Goal: Information Seeking & Learning: Get advice/opinions

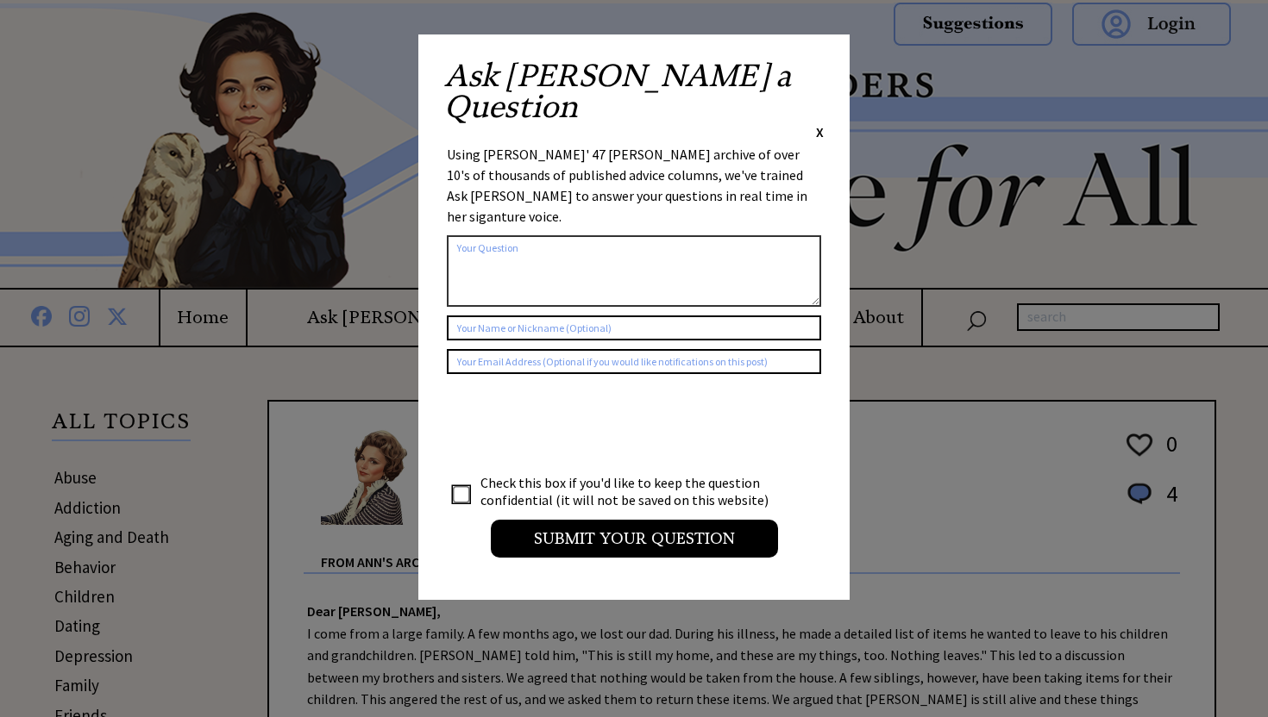
click at [821, 123] on span "X" at bounding box center [820, 131] width 8 height 17
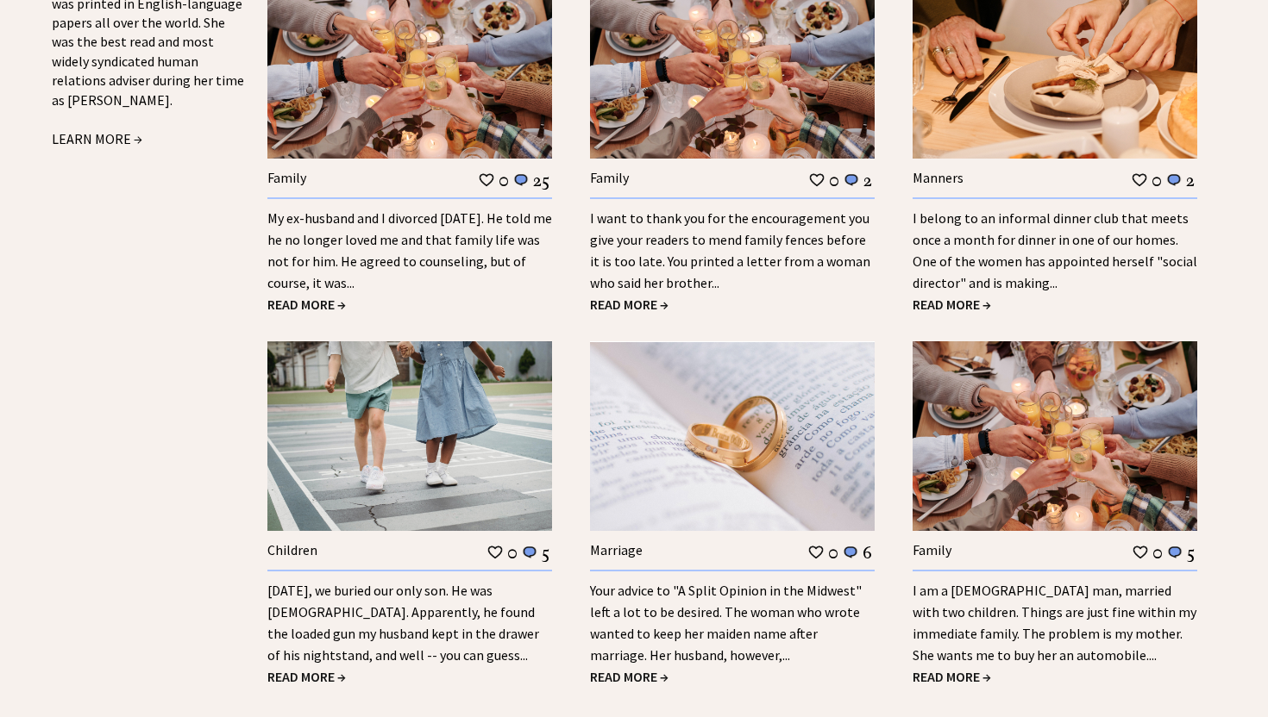
scroll to position [2069, 0]
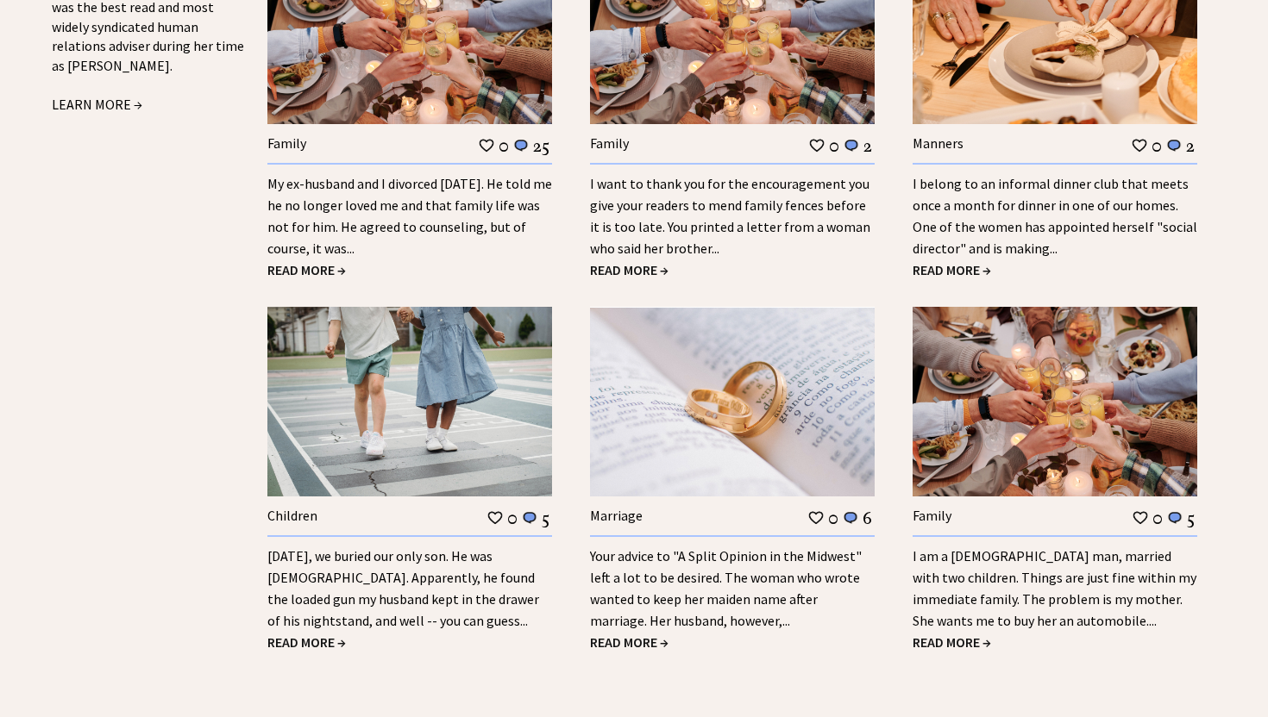
click at [1092, 190] on link "I belong to an informal dinner club that meets once a month for dinner in one o…" at bounding box center [1054, 216] width 285 height 82
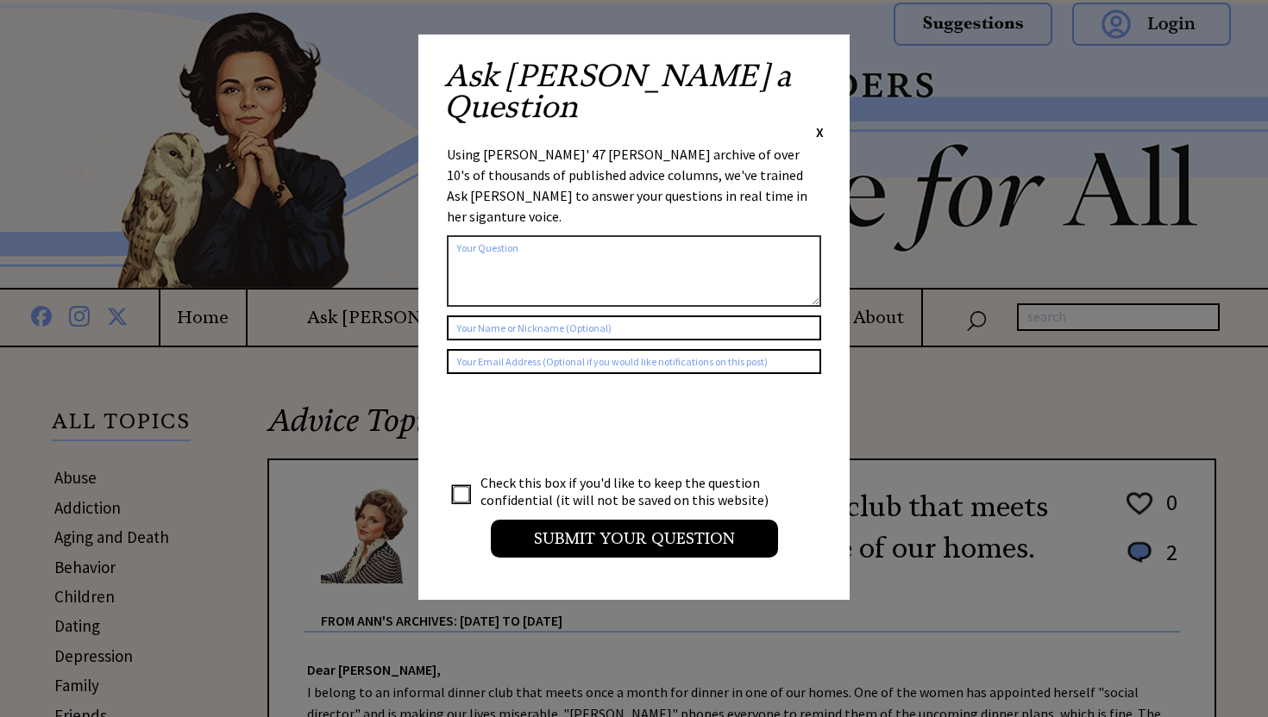
click at [821, 123] on span "X" at bounding box center [820, 131] width 8 height 17
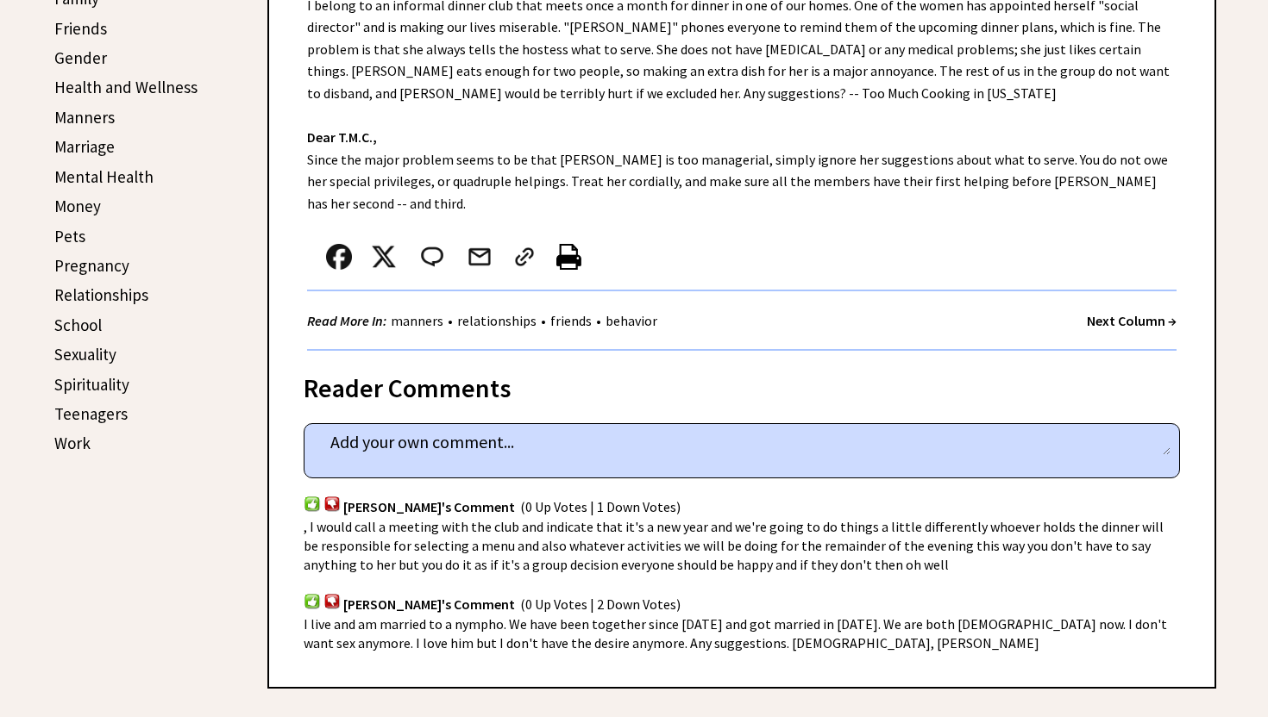
scroll to position [690, 0]
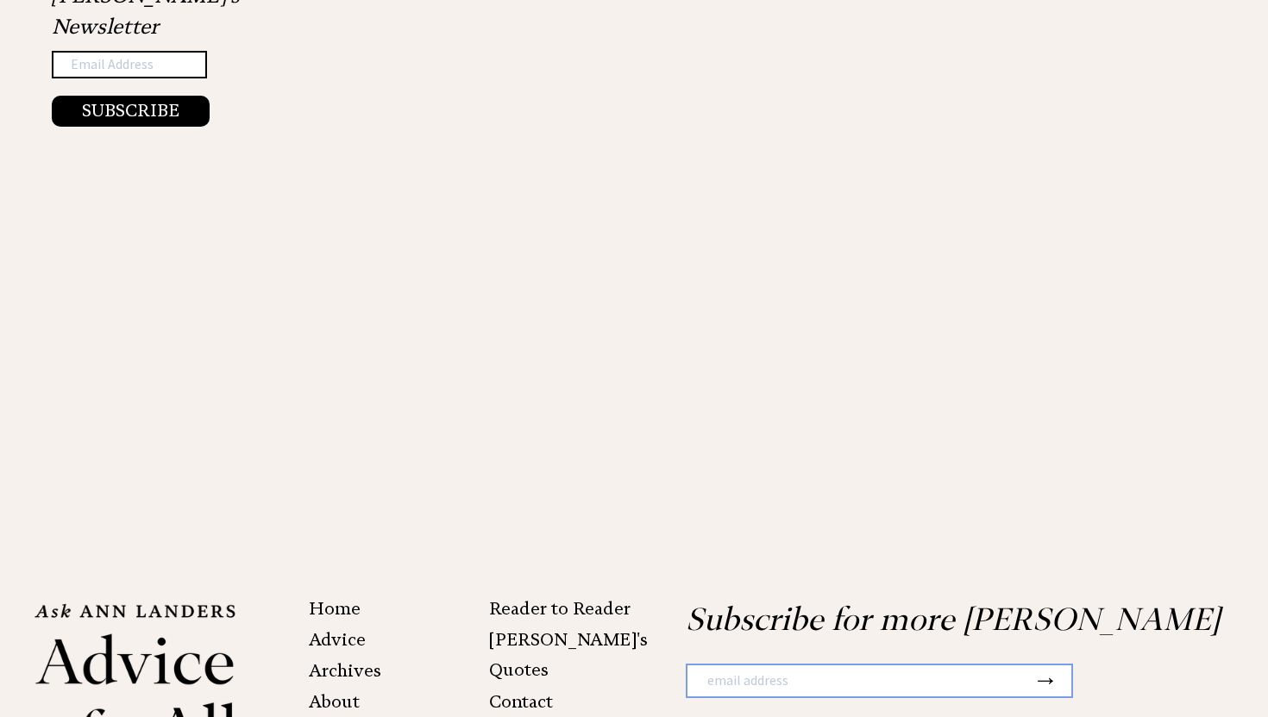
scroll to position [3173, 0]
